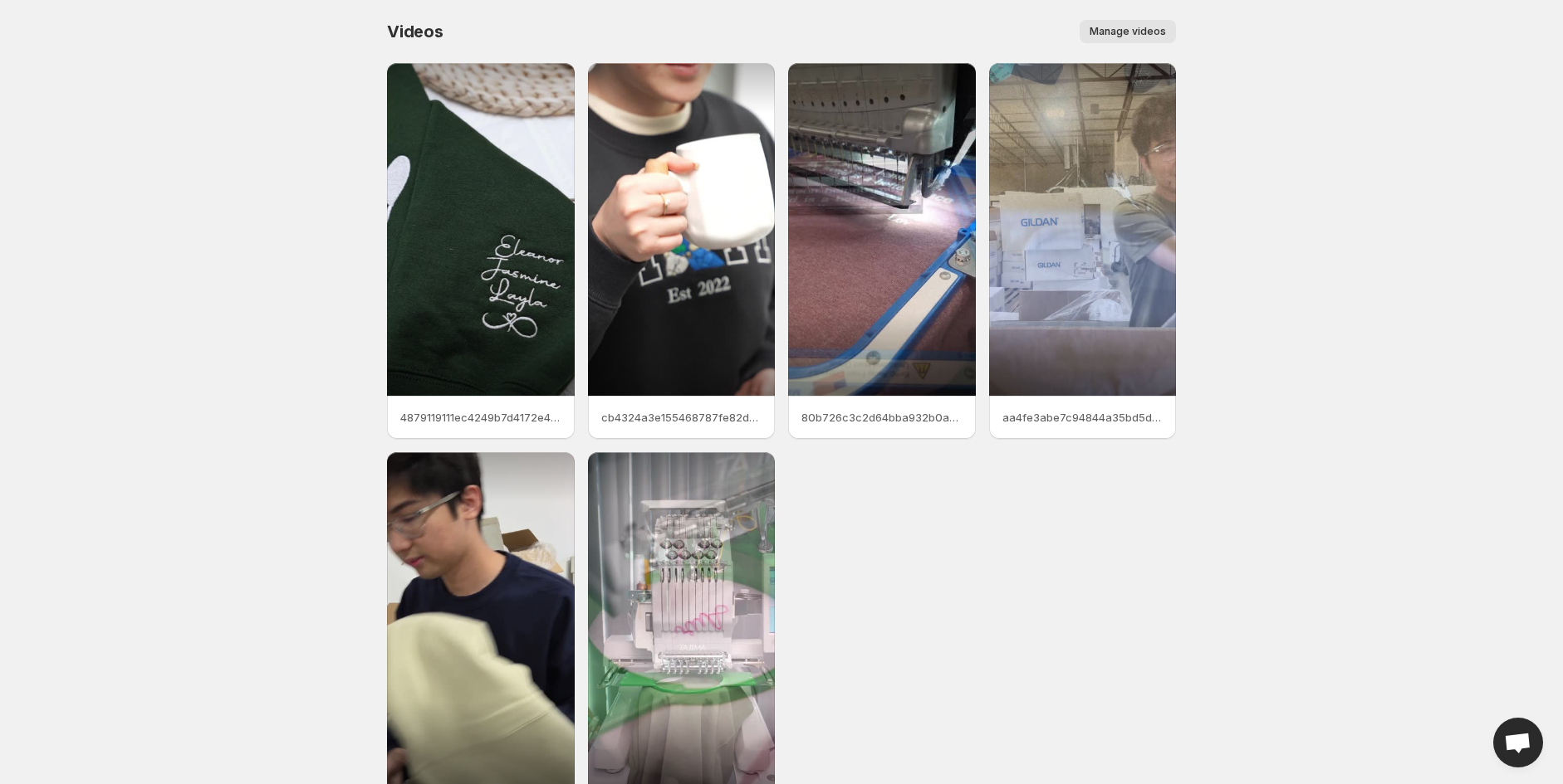
click at [1127, 34] on span "Manage videos" at bounding box center [1128, 31] width 77 height 13
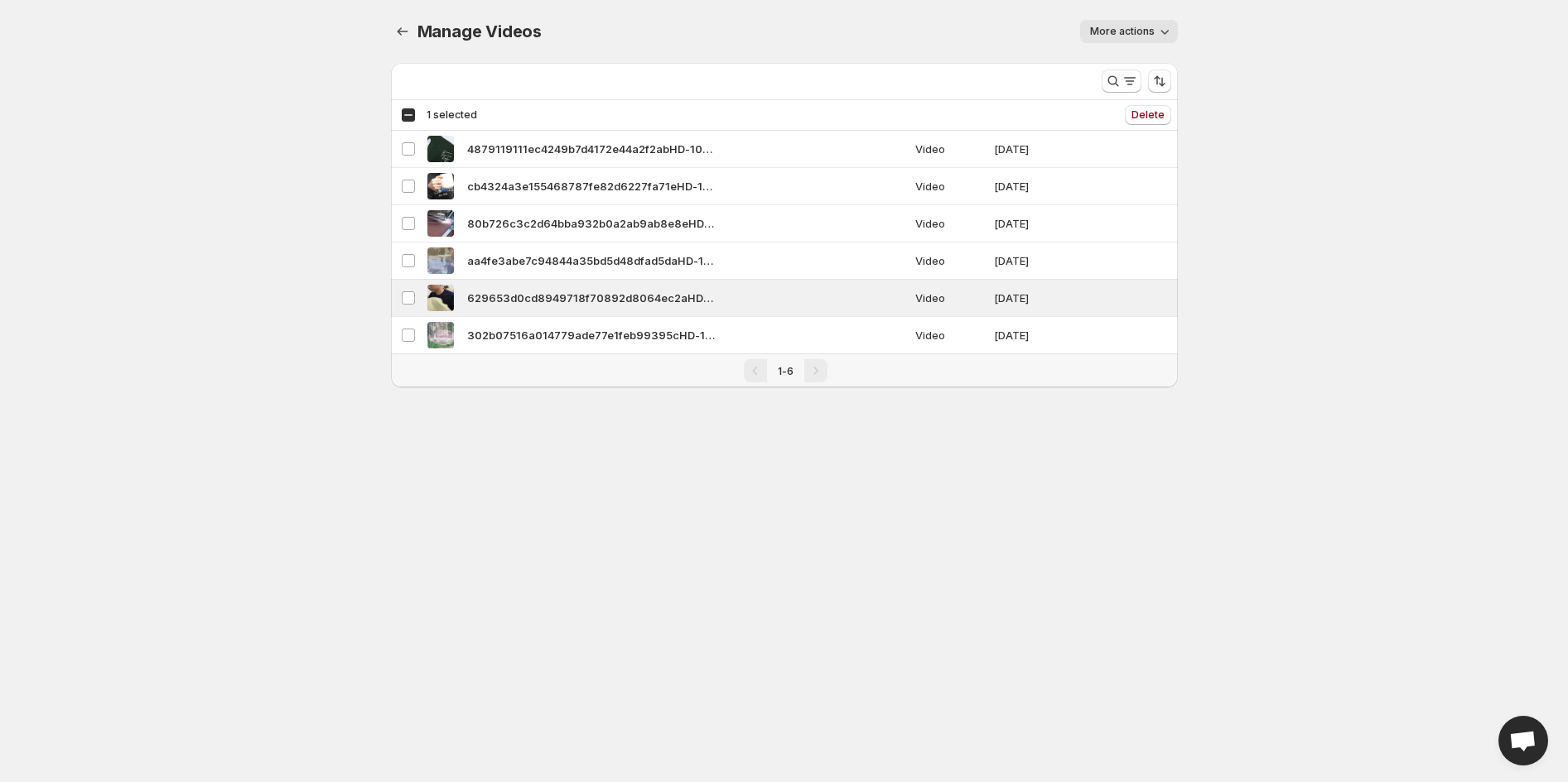
click at [1158, 28] on icon "button" at bounding box center [1164, 31] width 17 height 17
click at [398, 30] on icon "Manage Videos" at bounding box center [403, 31] width 11 height 8
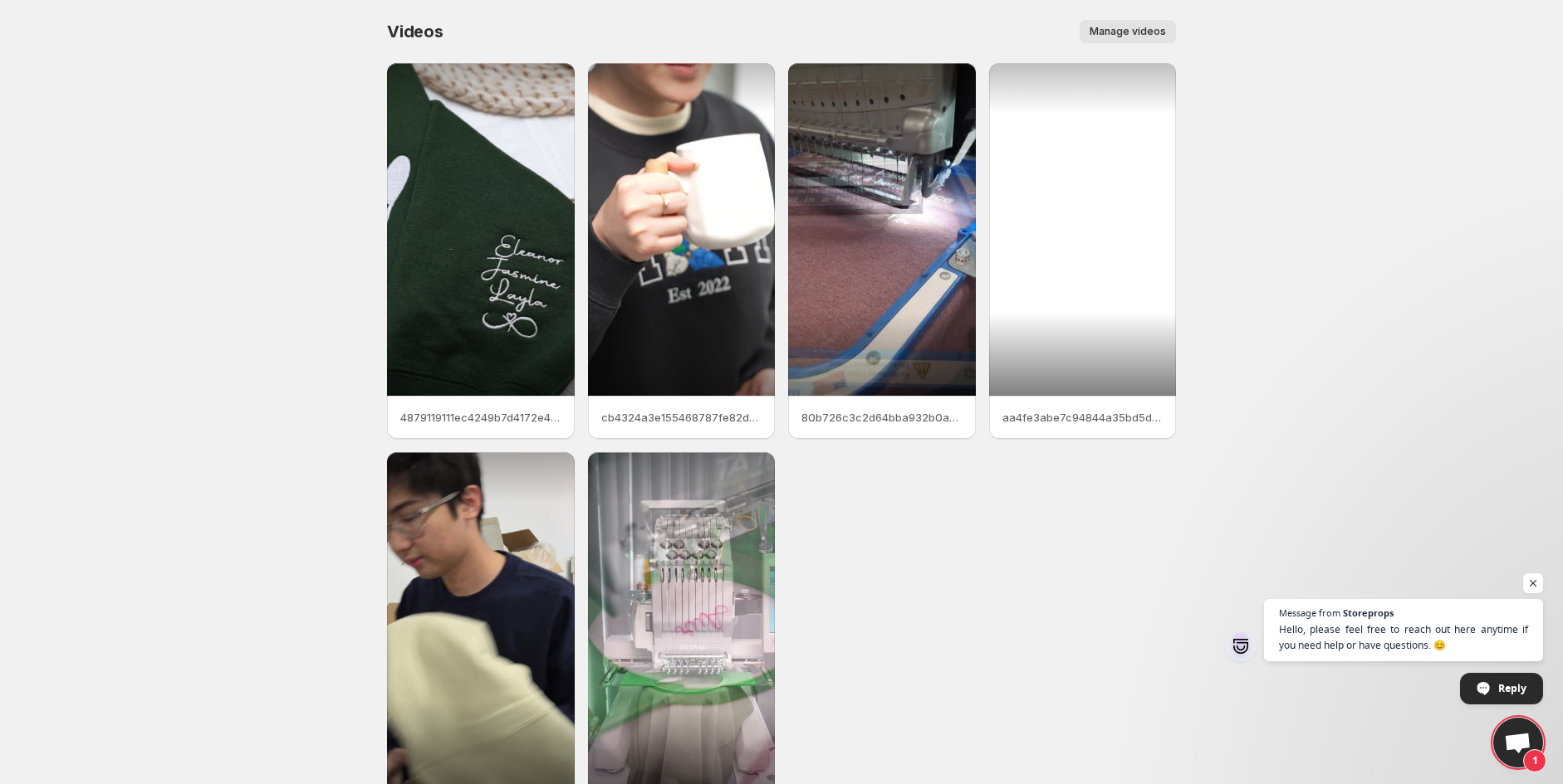
click at [1096, 343] on div at bounding box center [1082, 230] width 188 height 333
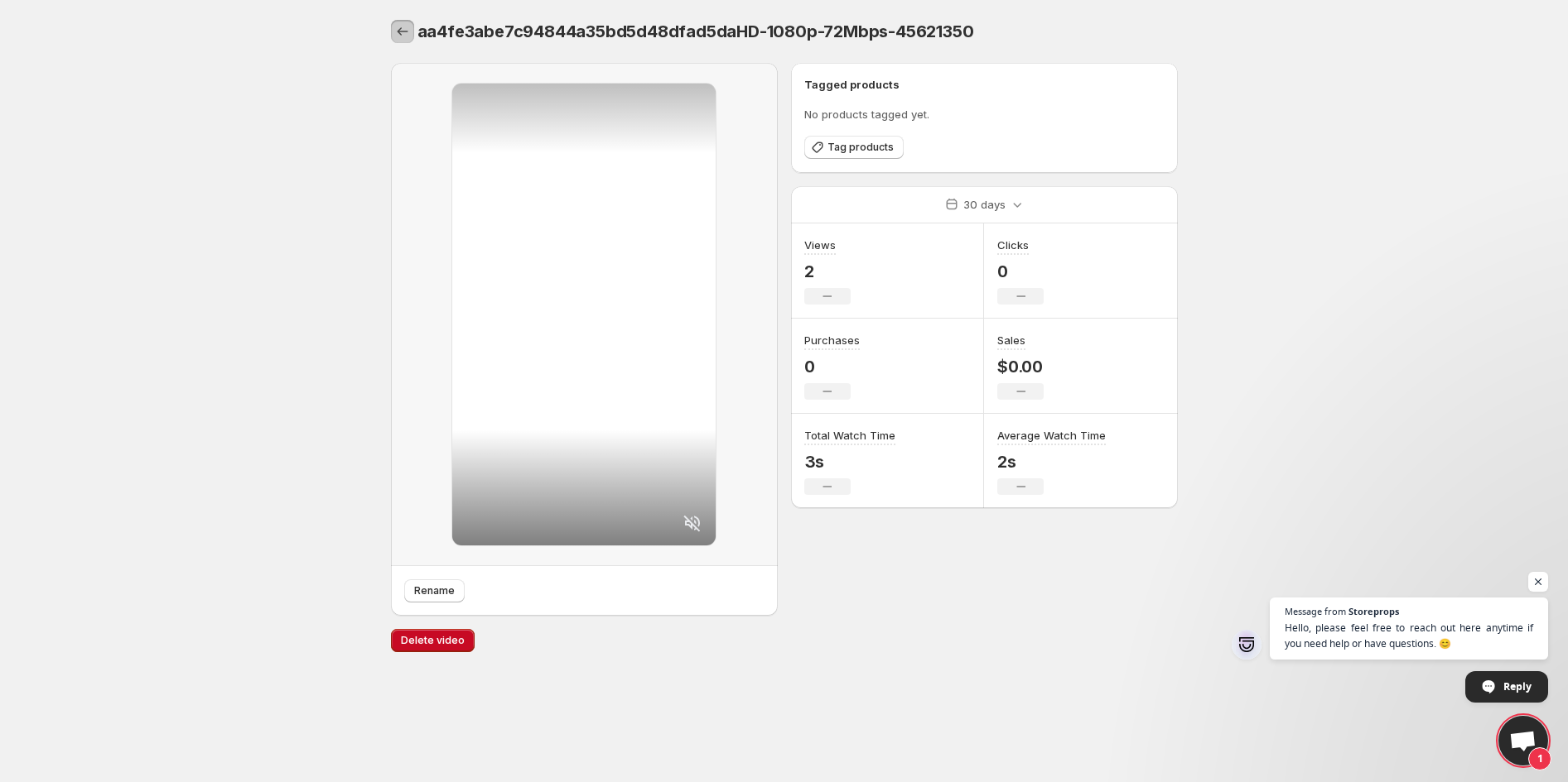
click at [397, 29] on icon "Settings" at bounding box center [403, 31] width 17 height 17
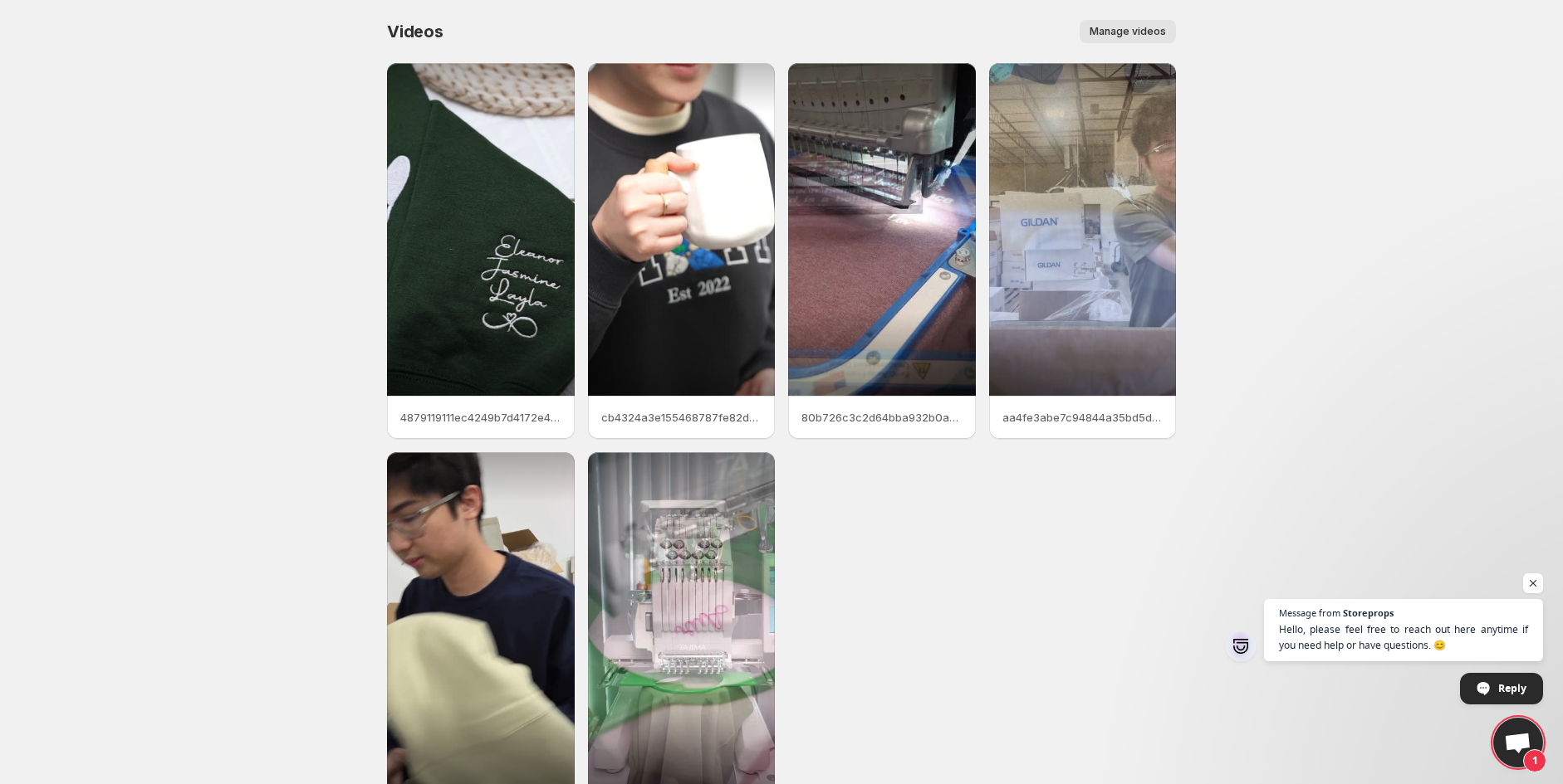
click at [1128, 34] on span "Manage videos" at bounding box center [1128, 31] width 77 height 13
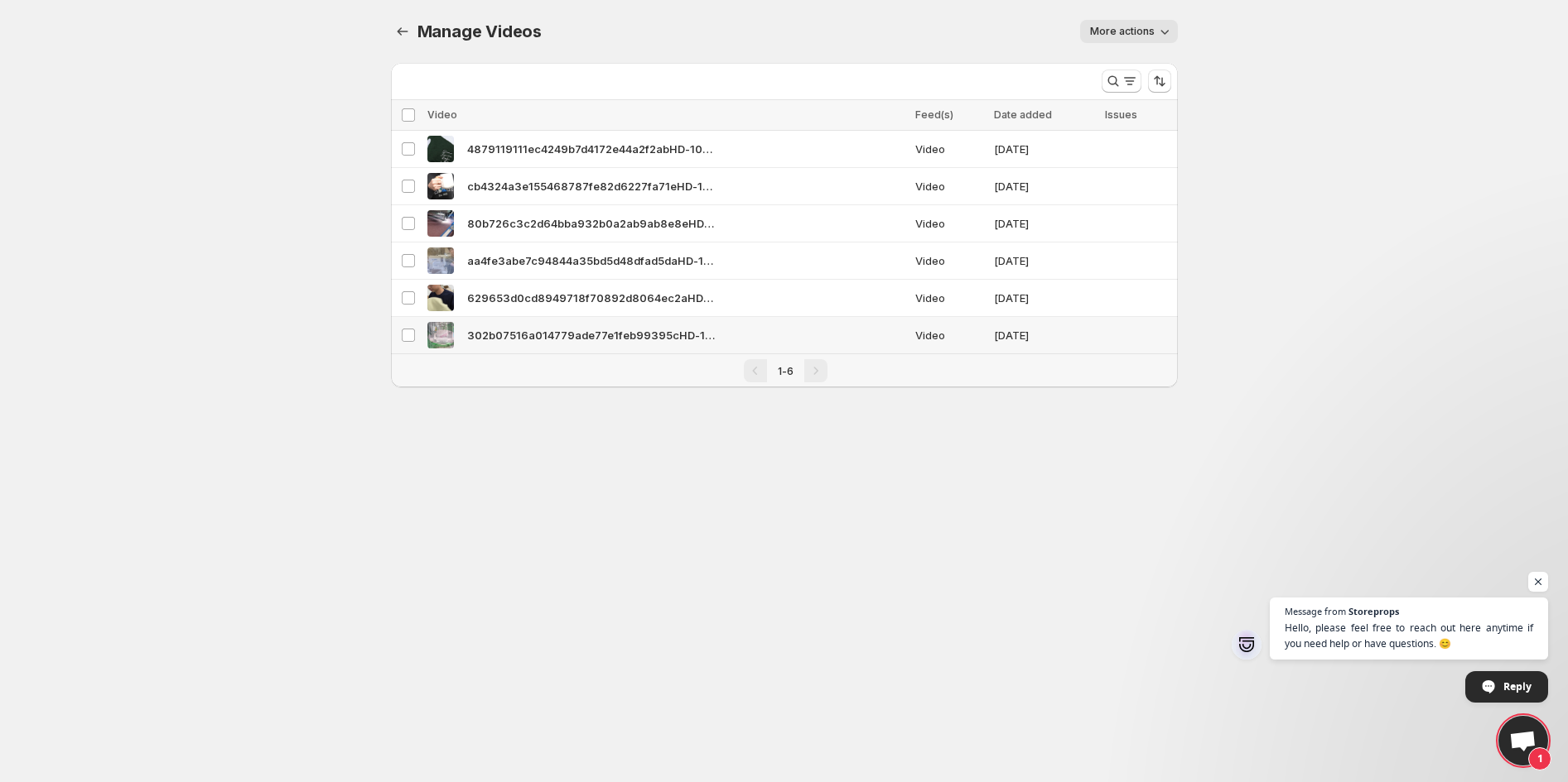
click at [439, 339] on img at bounding box center [440, 335] width 27 height 27
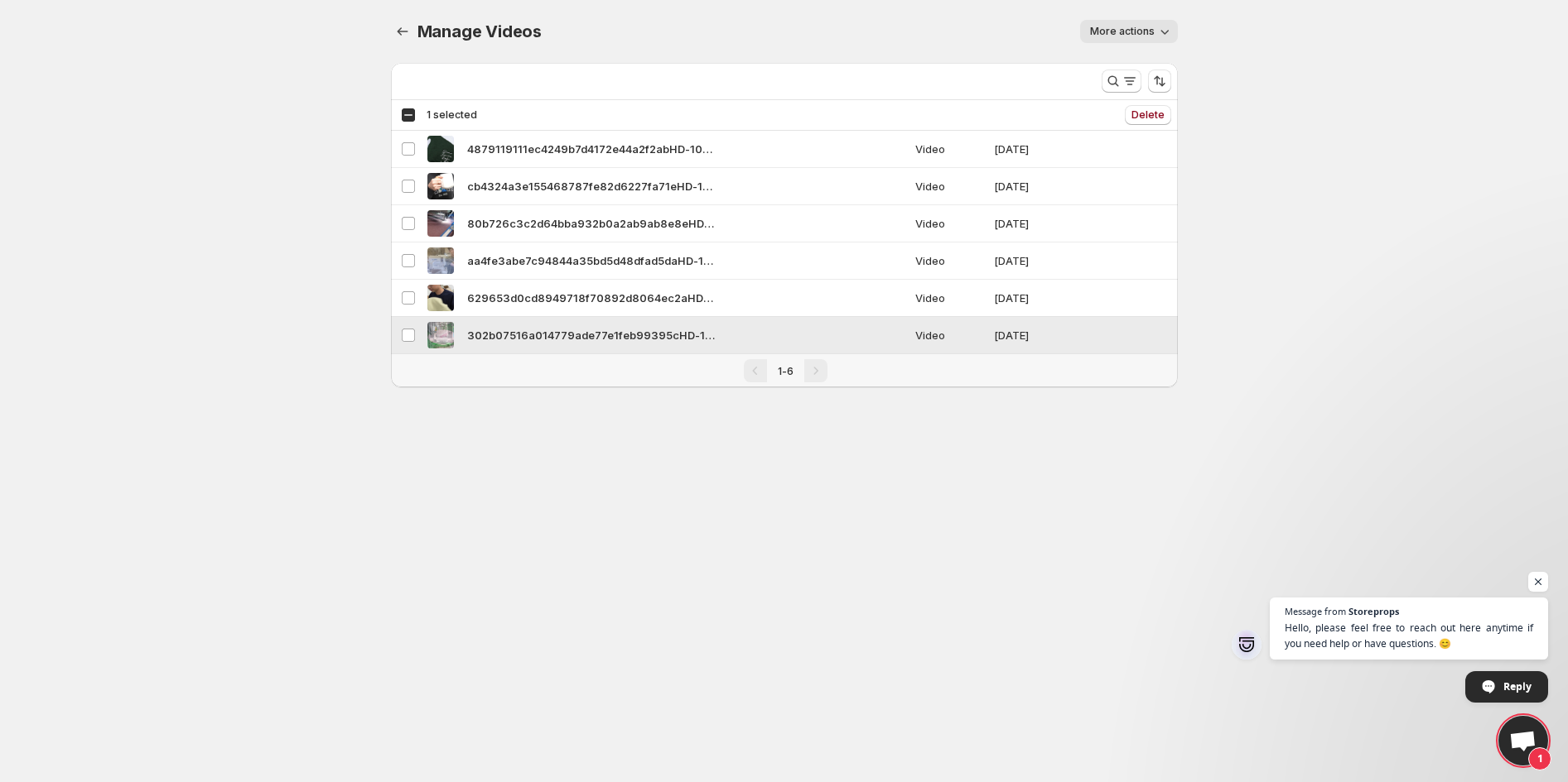
click at [439, 339] on img at bounding box center [440, 335] width 27 height 27
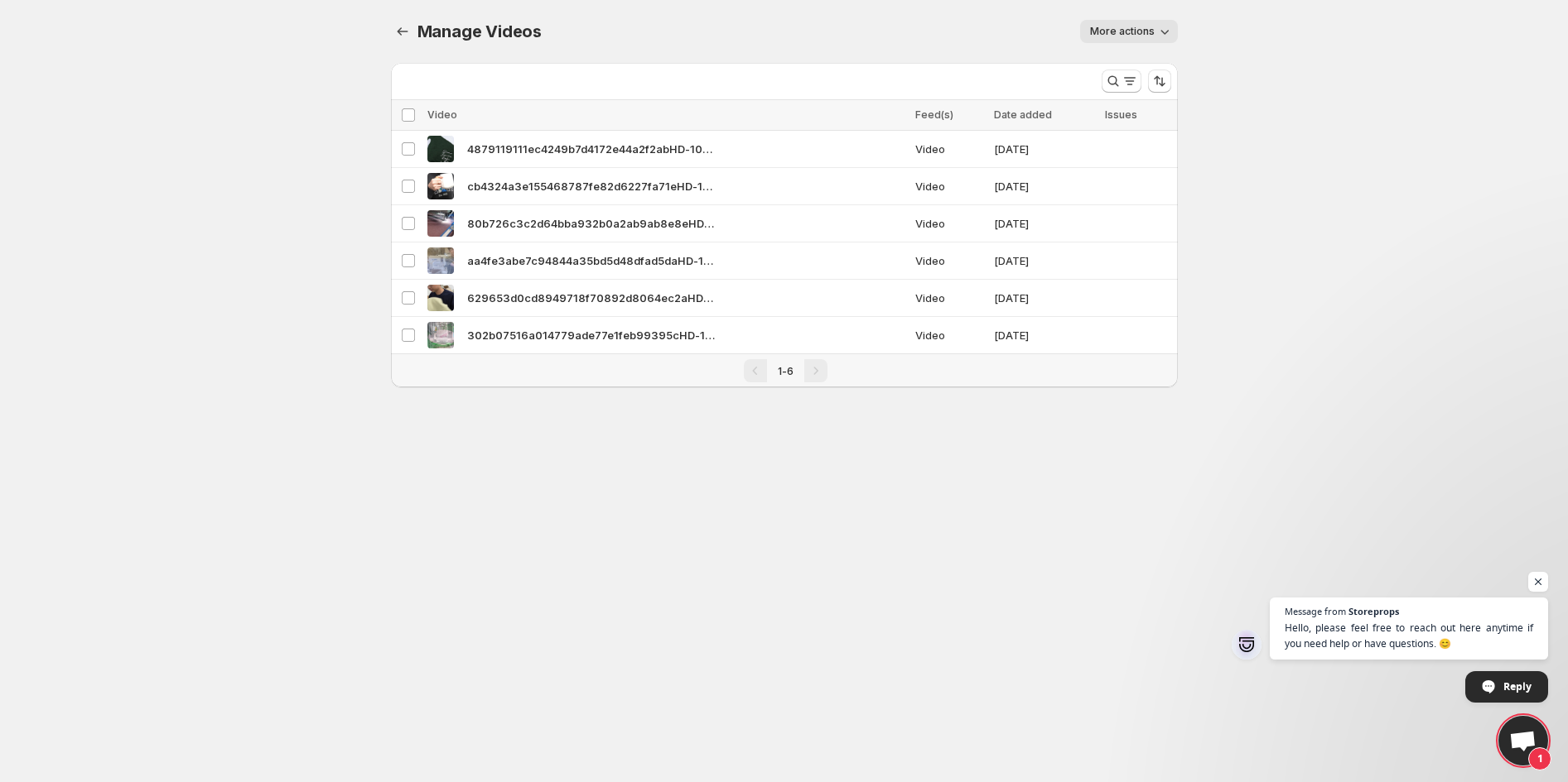
click at [1131, 68] on div at bounding box center [1137, 81] width 83 height 33
click at [1128, 76] on icon "Search and filter results" at bounding box center [1129, 81] width 17 height 17
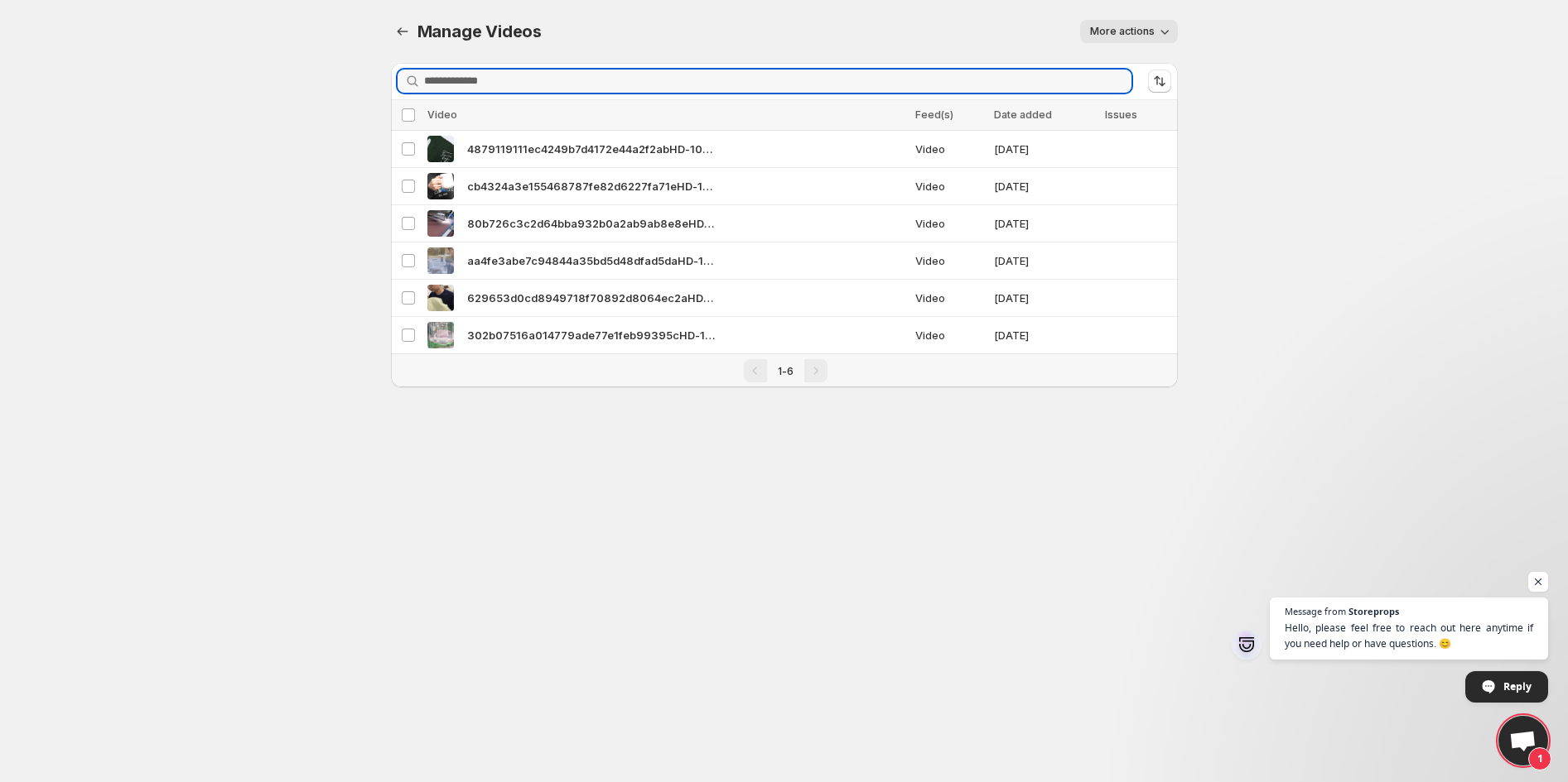
click at [1128, 76] on input "Search videos" at bounding box center [778, 80] width 707 height 23
click at [1153, 76] on icon "Sort the results" at bounding box center [1160, 81] width 17 height 17
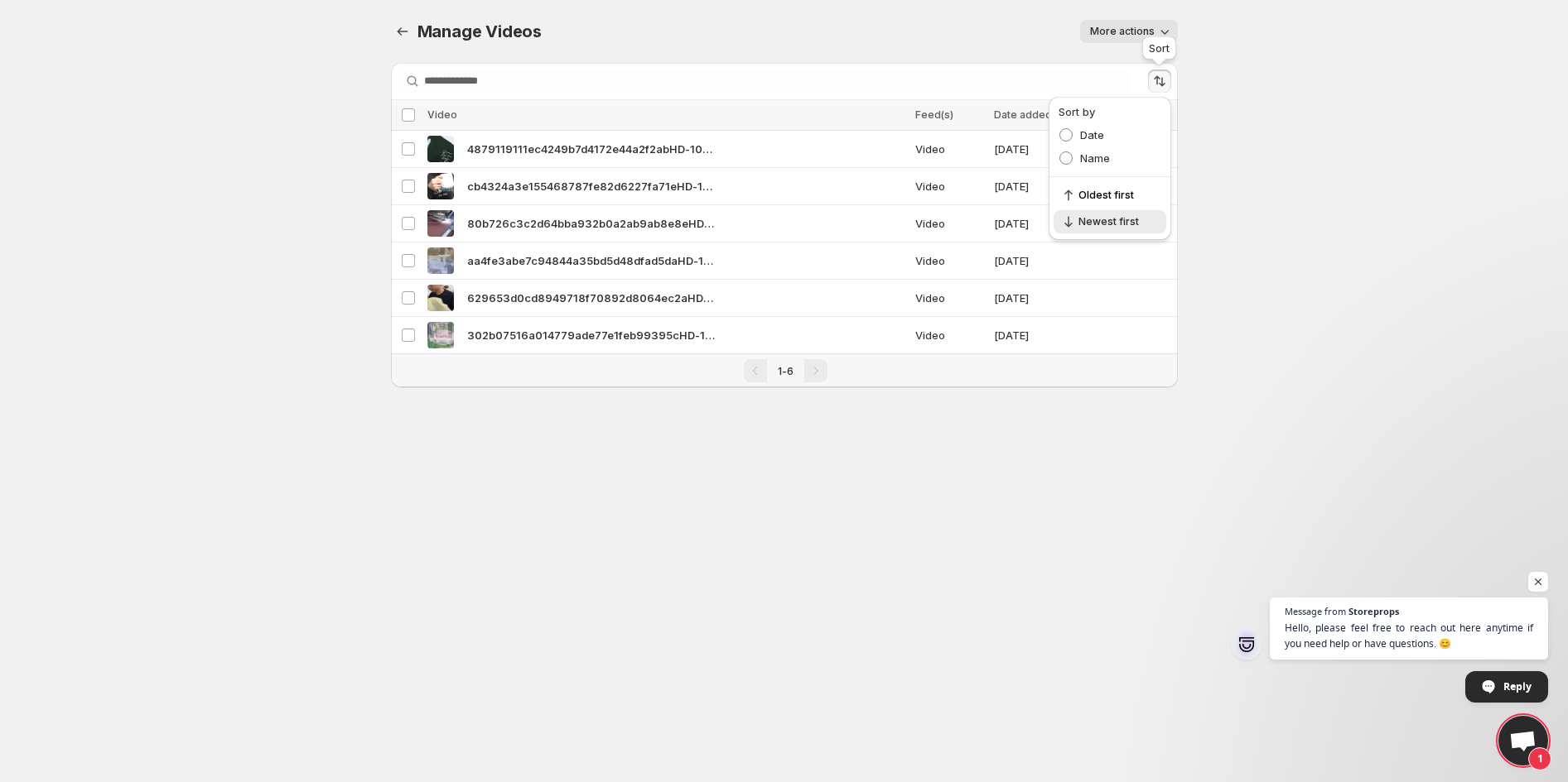
click at [1153, 76] on icon "Sort the results" at bounding box center [1160, 81] width 17 height 17
click at [1132, 31] on span "More actions" at bounding box center [1122, 31] width 65 height 13
click at [1128, 67] on span "Regenerate missing previews" at bounding box center [1169, 66] width 153 height 13
click at [1154, 29] on button "More actions" at bounding box center [1128, 31] width 98 height 23
click at [1163, 52] on button "Regenerate missing previews" at bounding box center [1169, 65] width 163 height 27
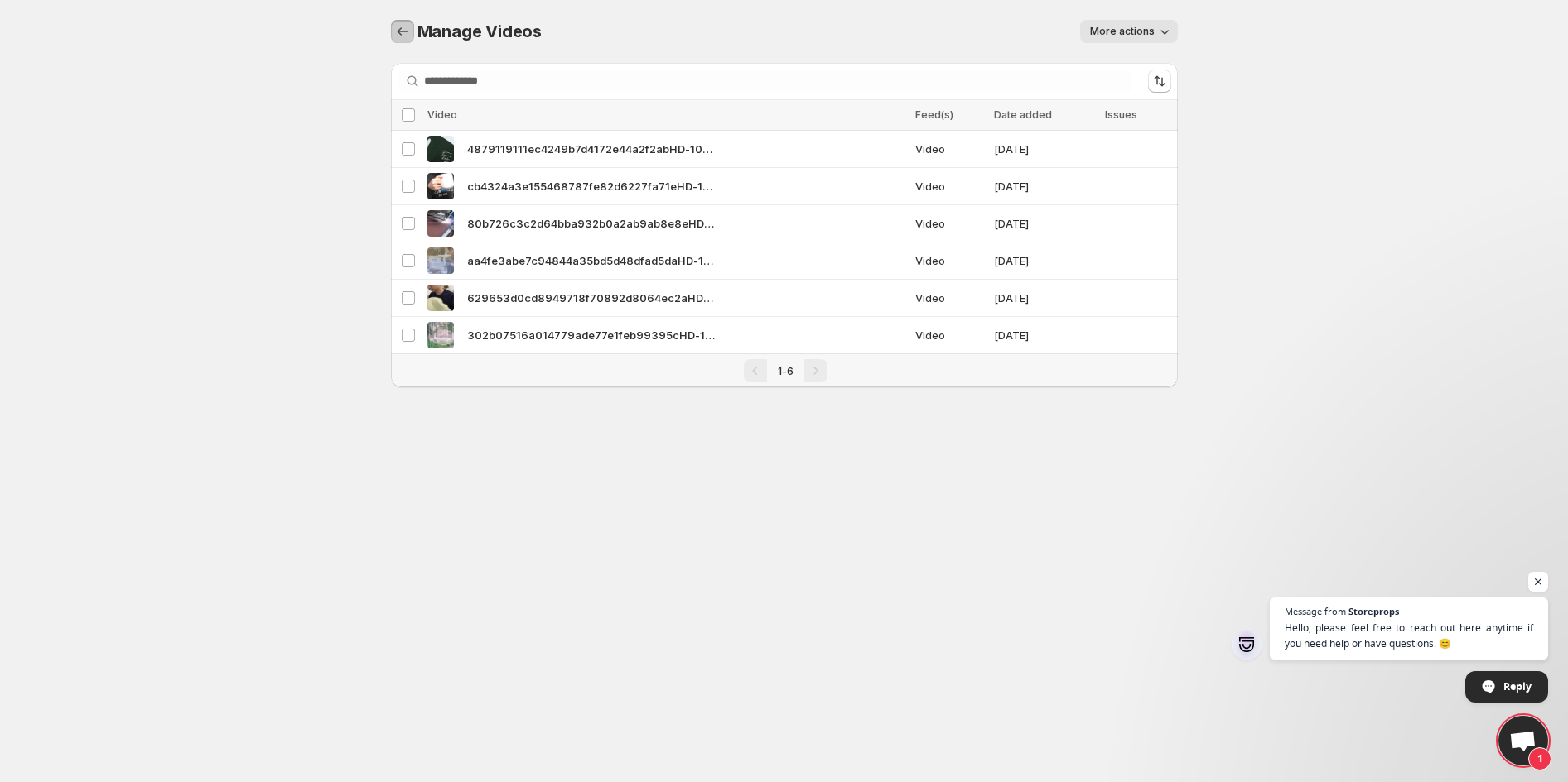
click at [405, 28] on icon "Manage Videos" at bounding box center [403, 31] width 17 height 17
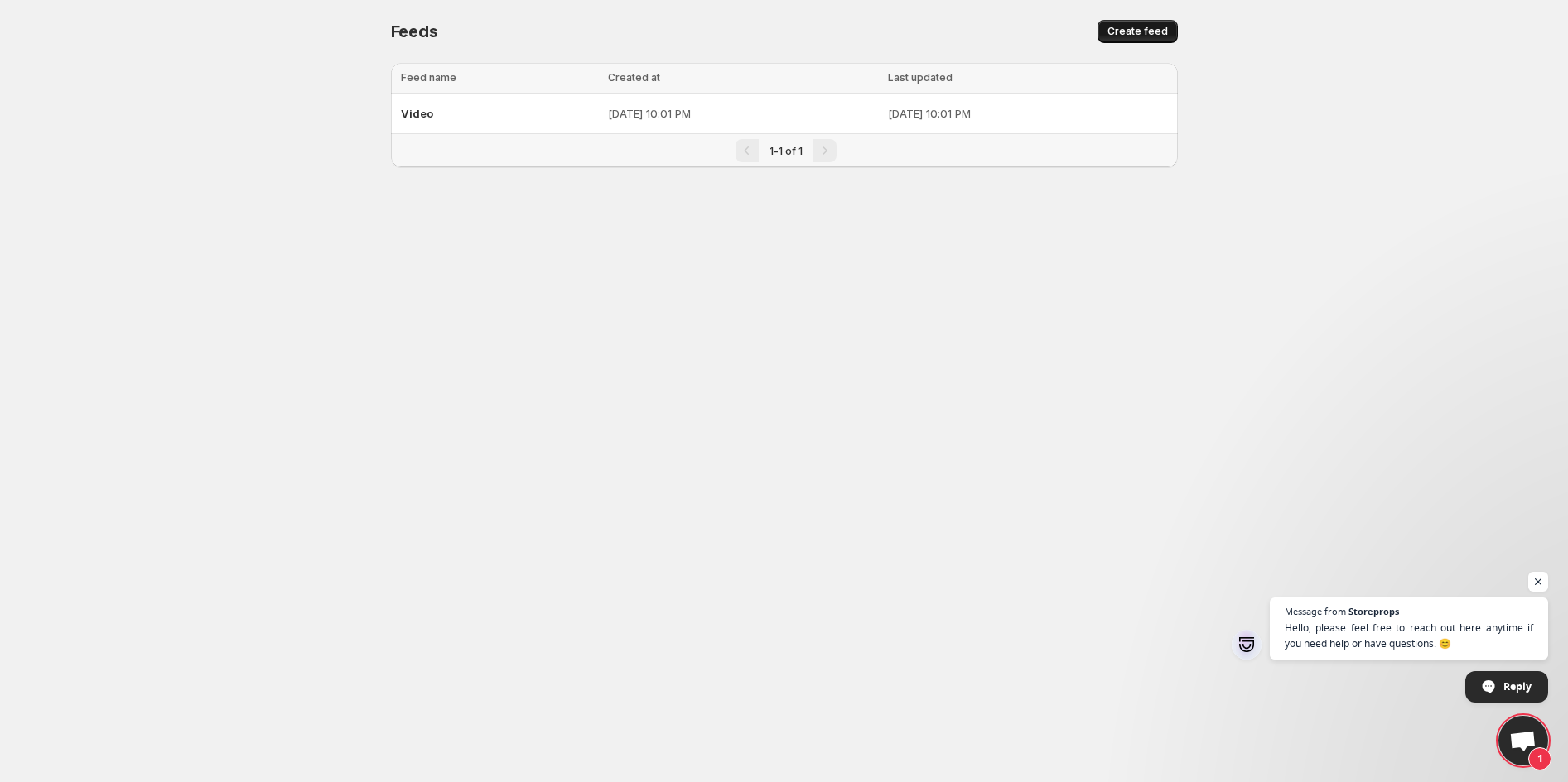
click at [1128, 34] on span "Create feed" at bounding box center [1137, 31] width 60 height 13
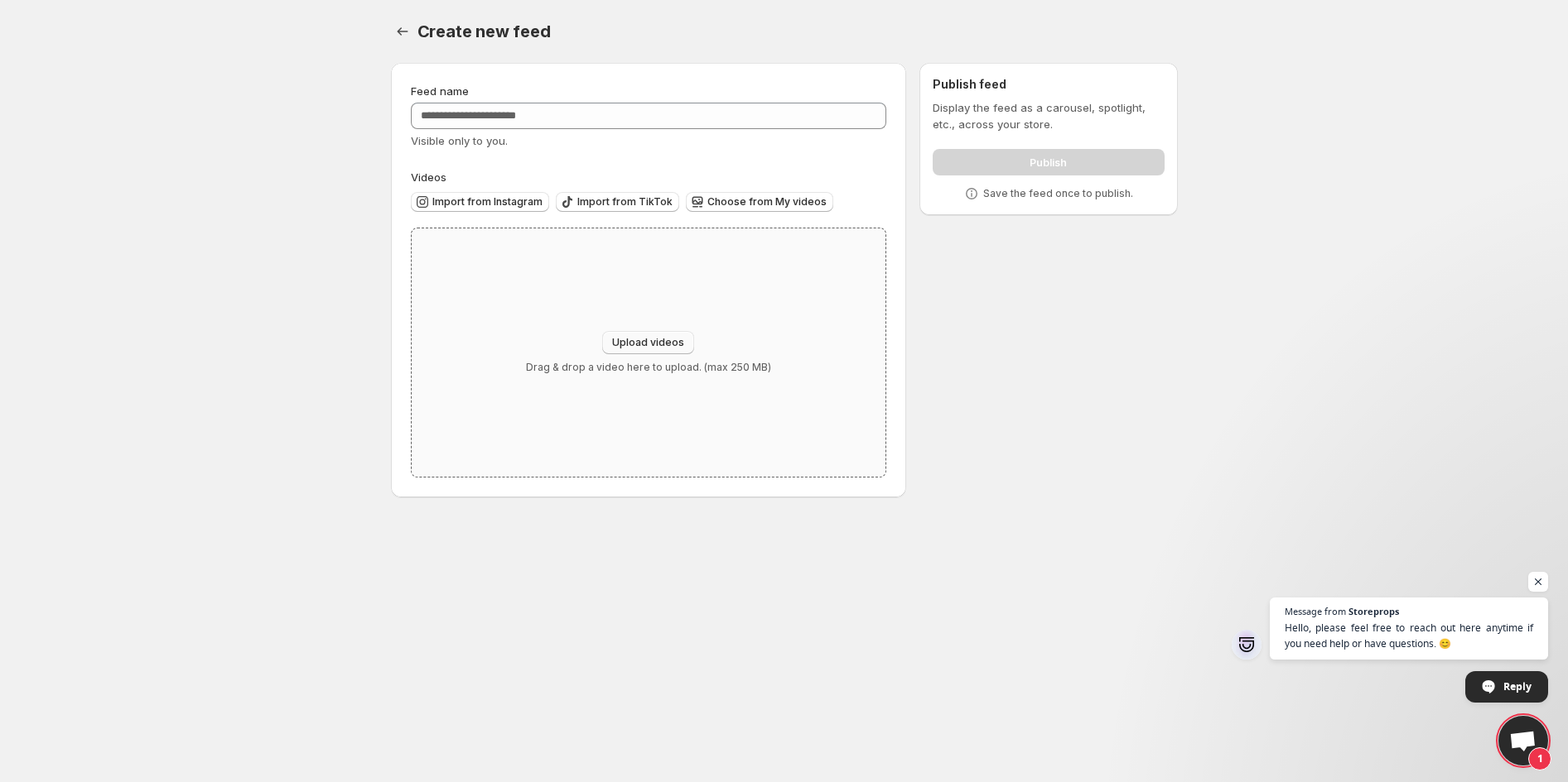
click at [643, 341] on span "Upload videos" at bounding box center [648, 343] width 72 height 13
type input "**********"
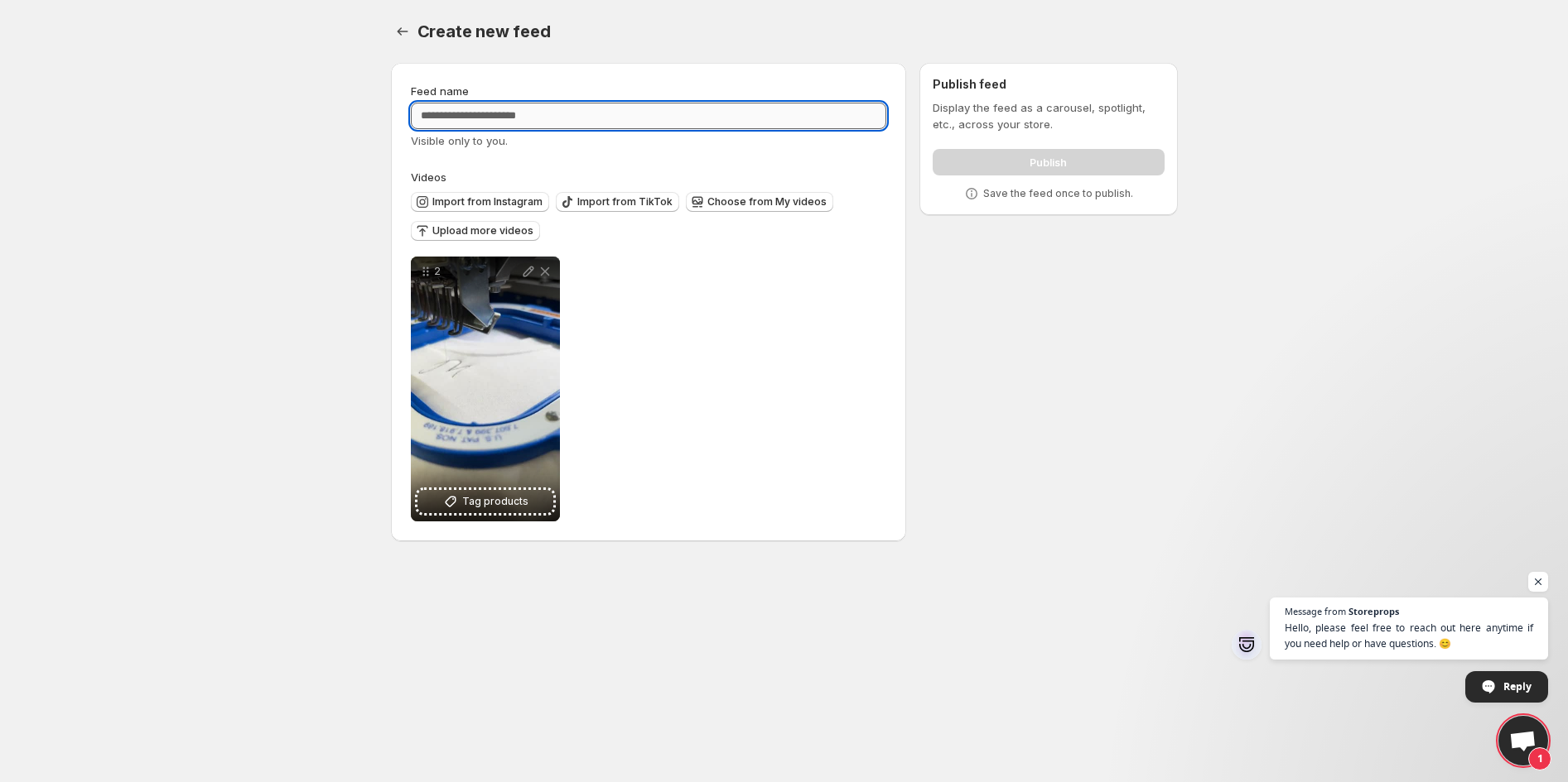
click at [541, 116] on input "Feed name" at bounding box center [649, 115] width 476 height 27
type input "***"
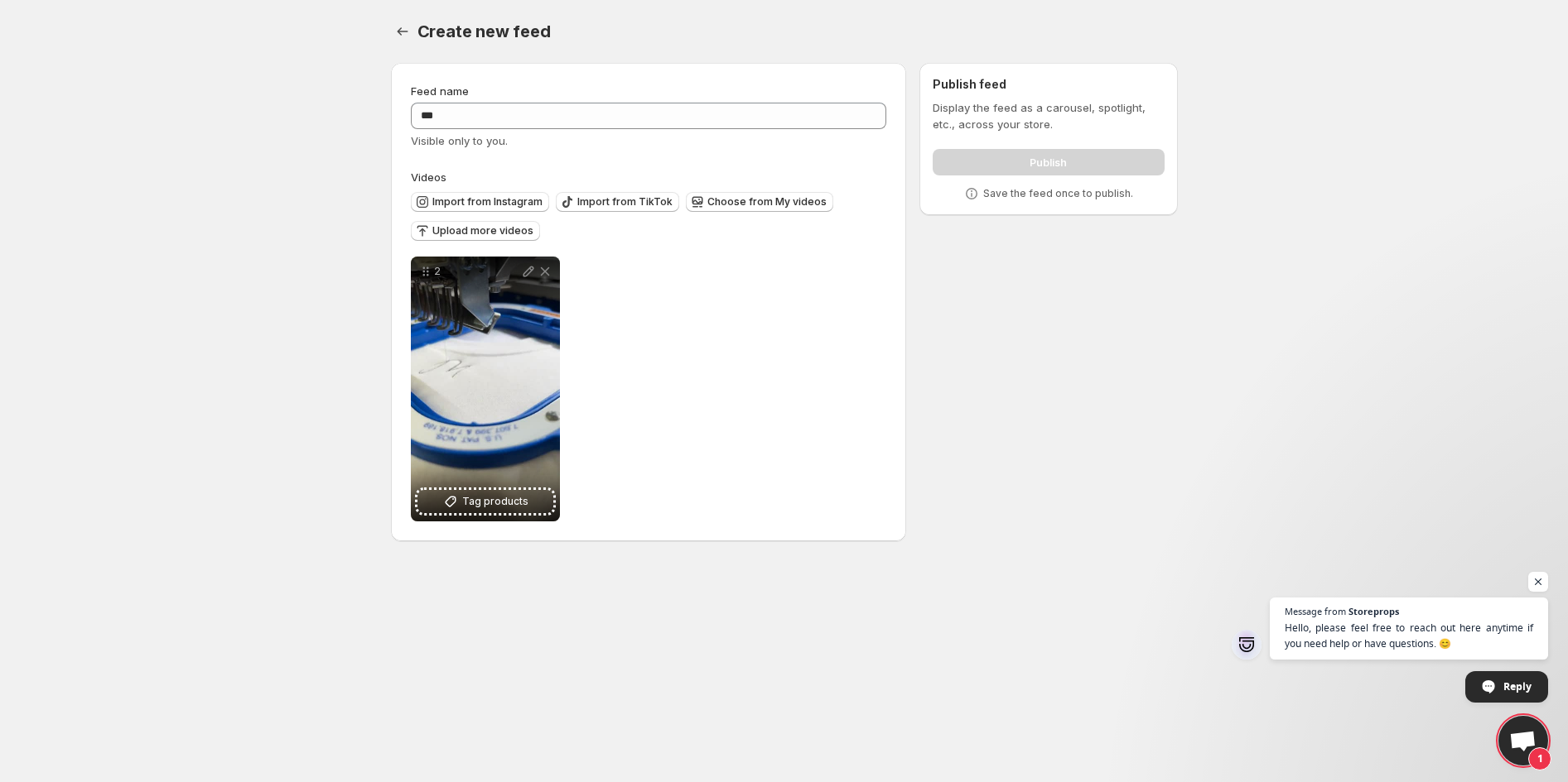
click at [556, 161] on div "Feed name *** Visible only to you. Videos Import from Instagram Import from Tik…" at bounding box center [649, 302] width 476 height 439
click at [1077, 162] on div "Publish" at bounding box center [1048, 159] width 231 height 33
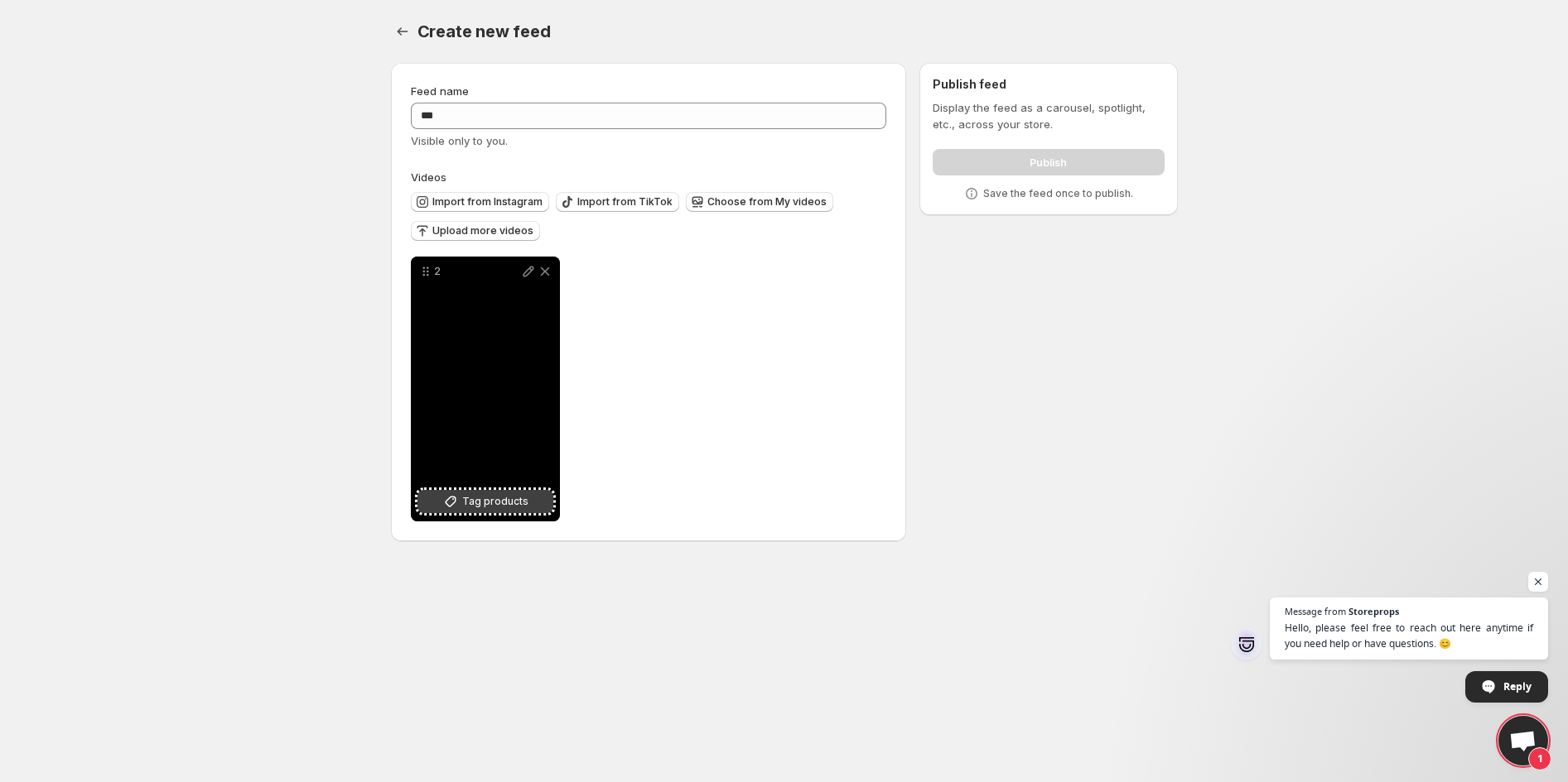
click at [494, 507] on span "Tag products" at bounding box center [495, 502] width 66 height 17
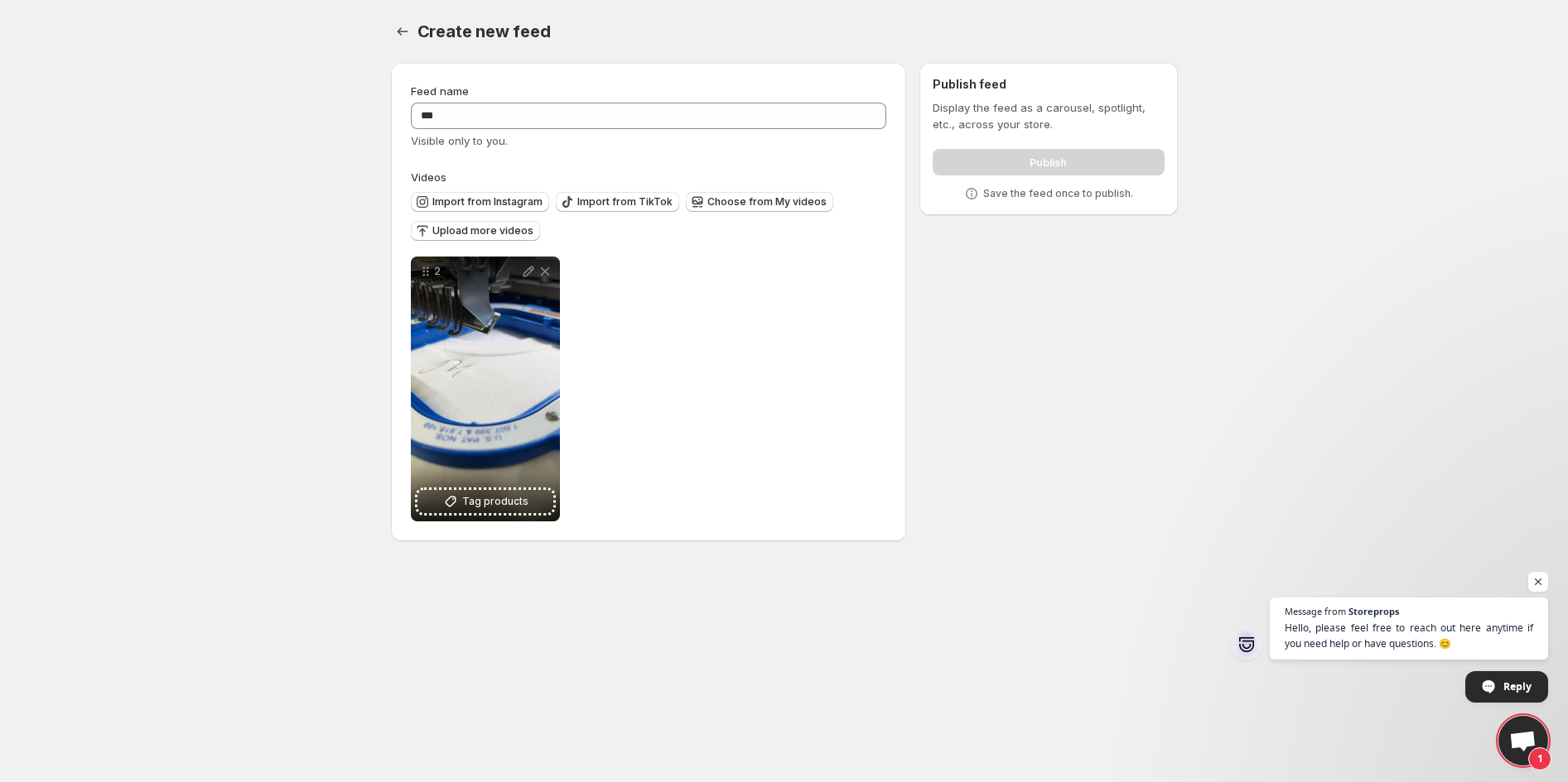
drag, startPoint x: 1024, startPoint y: 143, endPoint x: 1033, endPoint y: 146, distance: 9.5
click at [1031, 145] on div "Publish" at bounding box center [1048, 159] width 231 height 33
click at [1019, 160] on div "Publish" at bounding box center [1048, 159] width 231 height 33
click at [401, 36] on icon "Settings" at bounding box center [403, 31] width 17 height 17
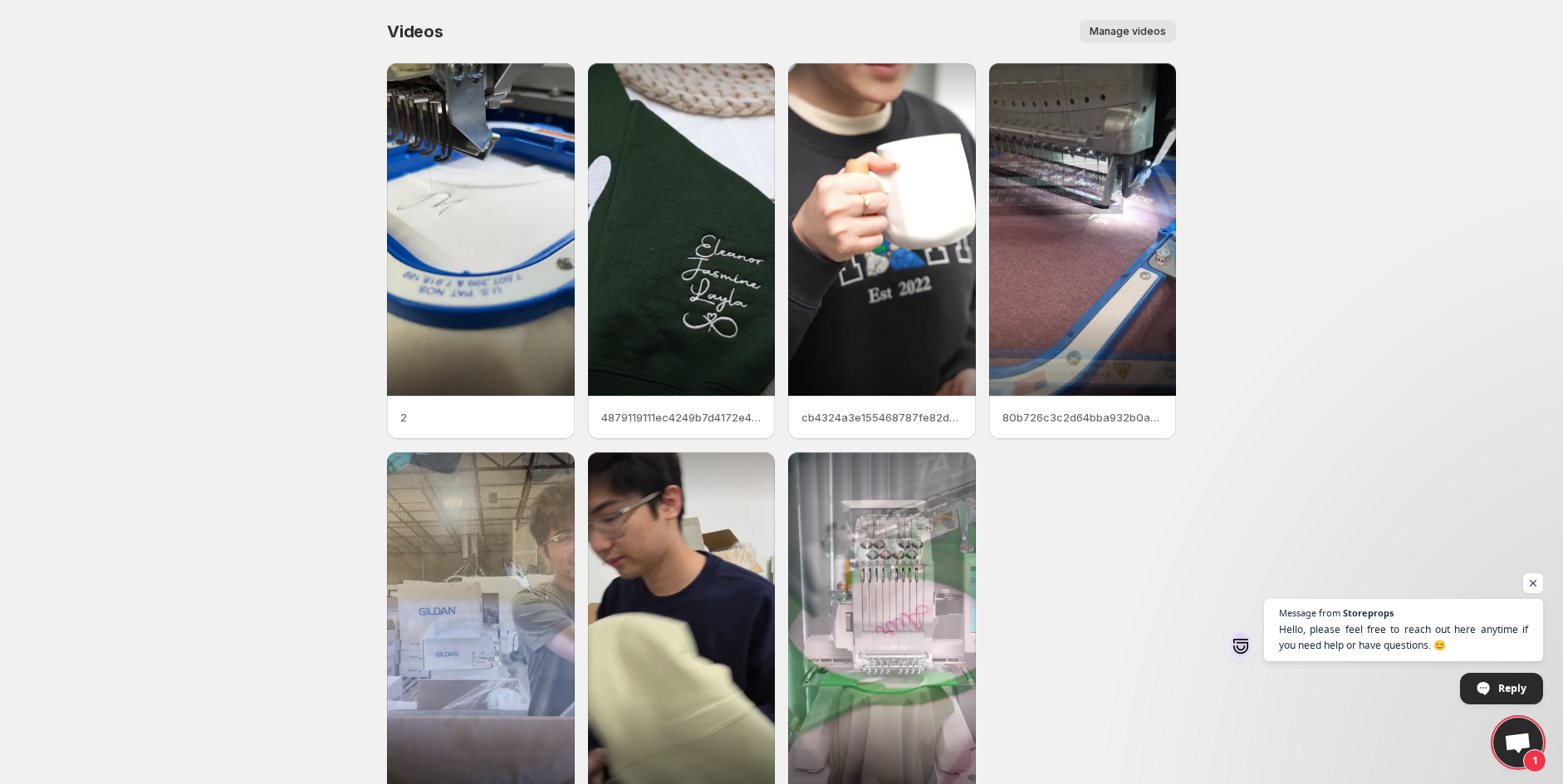
click at [1119, 30] on span "Manage videos" at bounding box center [1128, 31] width 77 height 13
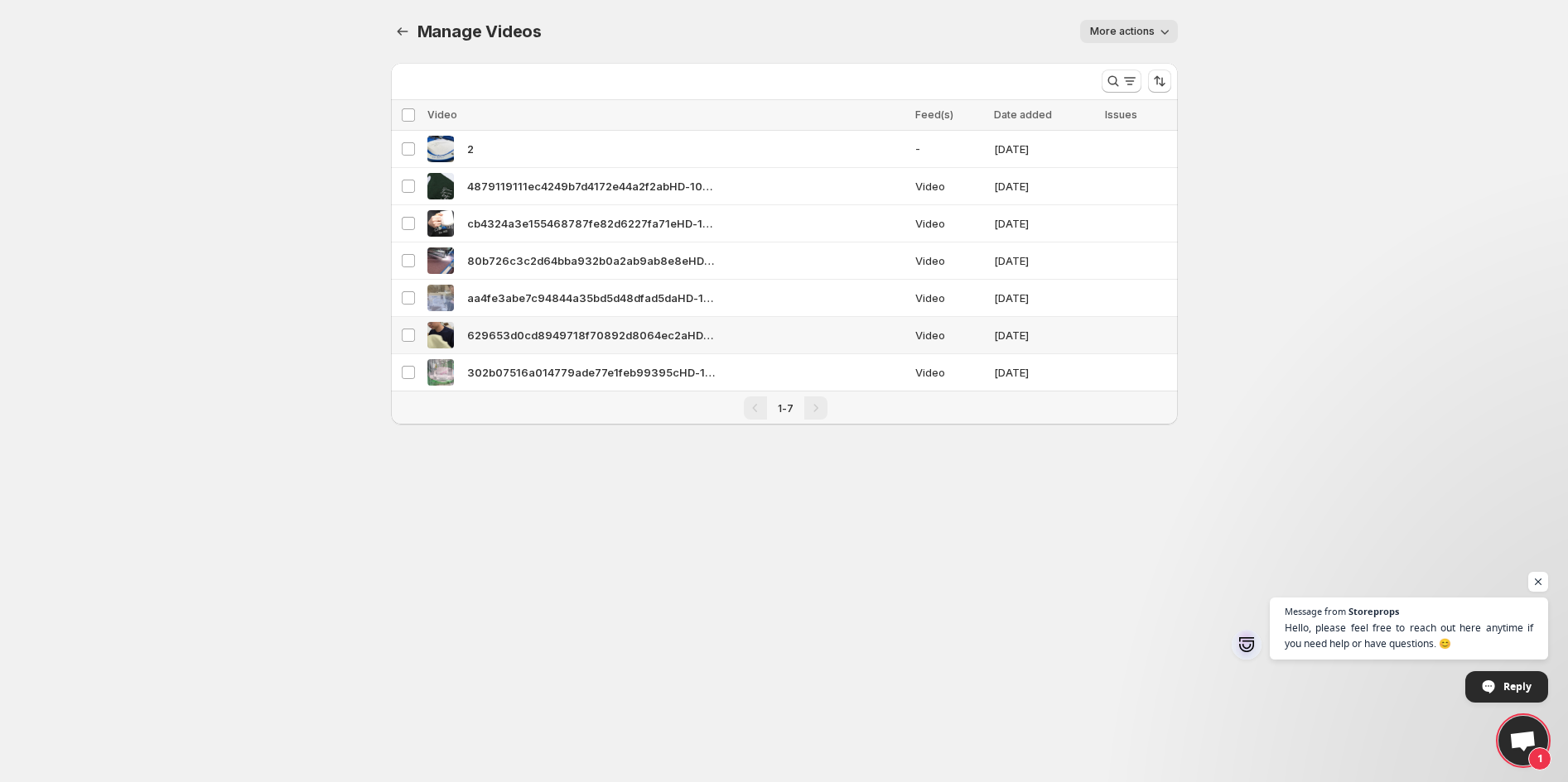
click at [416, 336] on td "Select video" at bounding box center [406, 335] width 31 height 37
click at [1152, 115] on span "Delete" at bounding box center [1148, 114] width 33 height 13
